Goal: Obtain resource: Obtain resource

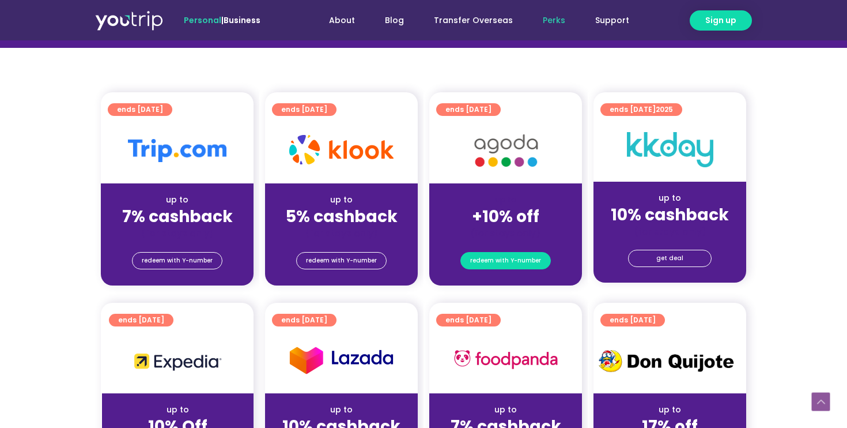
click at [509, 265] on span "redeem with Y-number" at bounding box center [505, 260] width 71 height 16
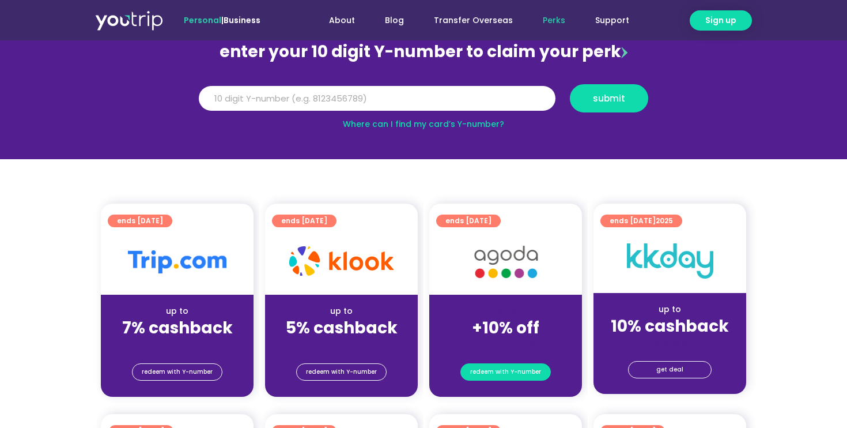
scroll to position [127, 0]
click at [501, 371] on span "redeem with Y-number" at bounding box center [505, 372] width 71 height 16
click at [435, 101] on input "Y Number" at bounding box center [377, 98] width 357 height 25
click at [414, 97] on input "Y Number" at bounding box center [377, 98] width 357 height 25
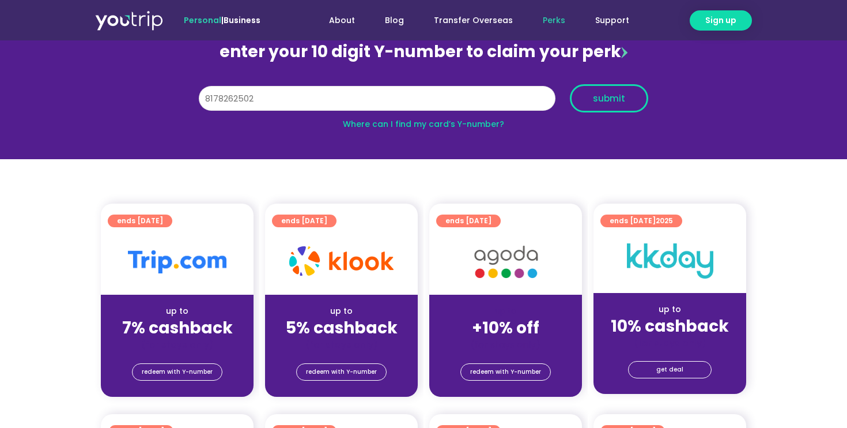
type input "8178262502"
click at [625, 87] on button "submit" at bounding box center [609, 98] width 78 height 28
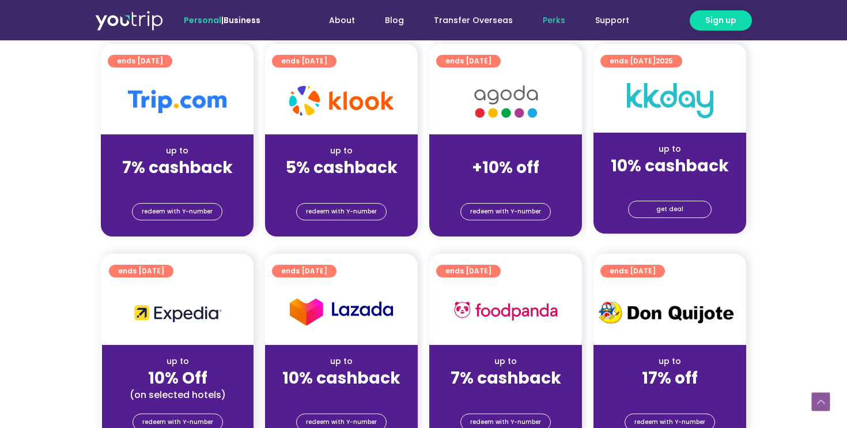
scroll to position [479, 0]
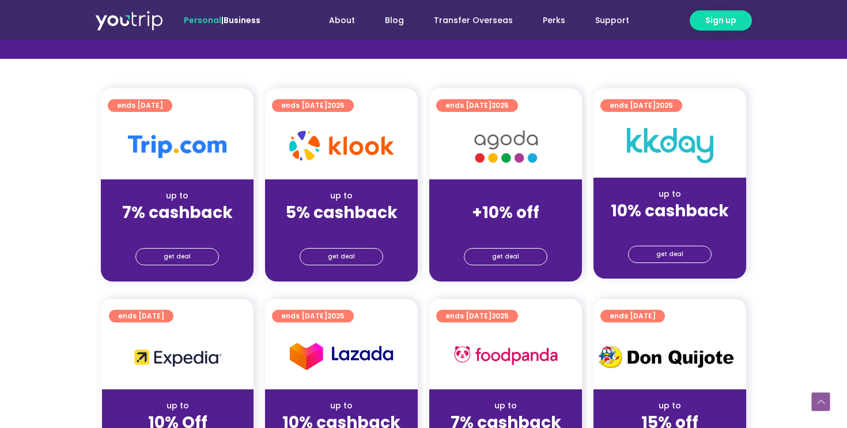
scroll to position [244, 0]
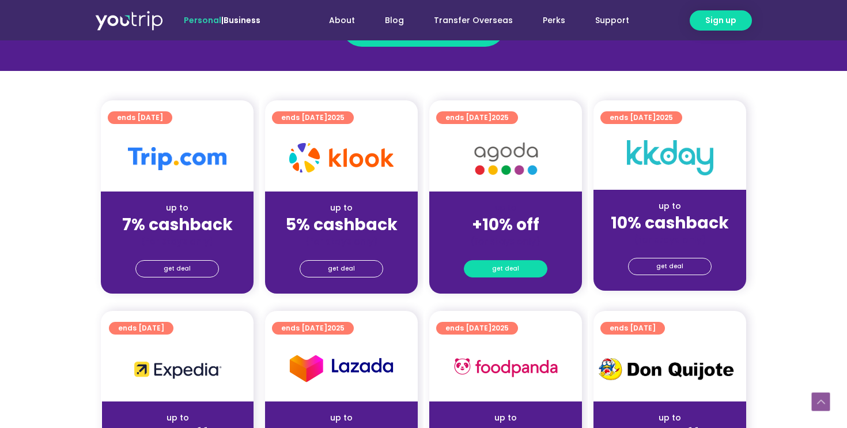
click at [517, 263] on span "get deal" at bounding box center [505, 269] width 27 height 16
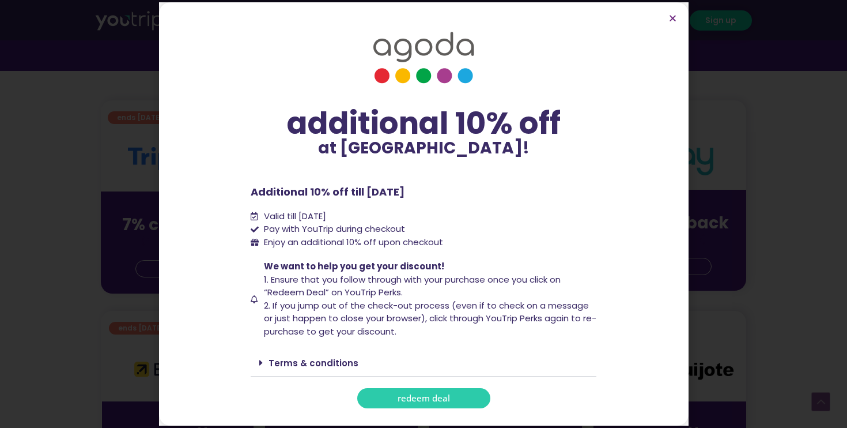
click at [433, 394] on span "redeem deal" at bounding box center [424, 398] width 52 height 9
